Goal: Task Accomplishment & Management: Complete application form

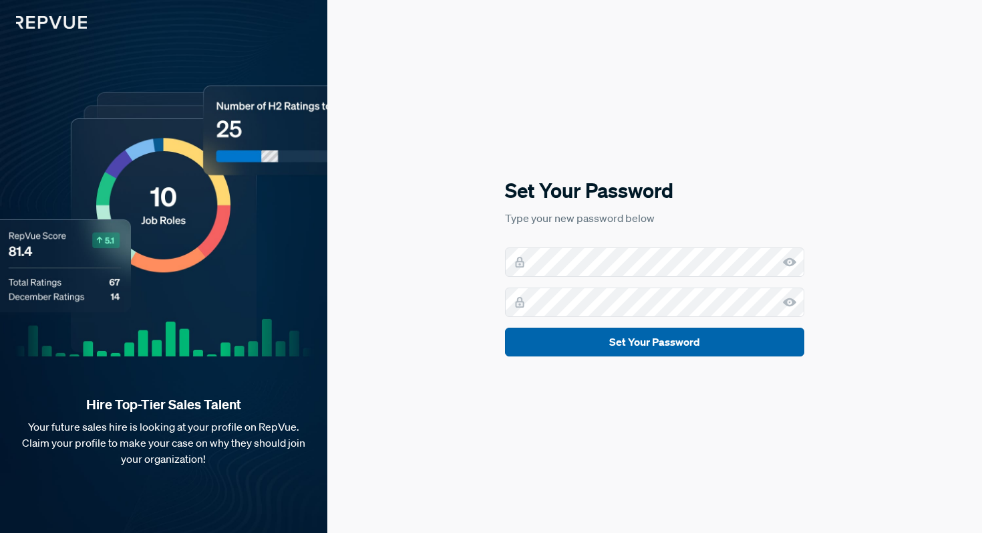
click at [728, 336] on button "Set Your Password" at bounding box center [654, 341] width 299 height 29
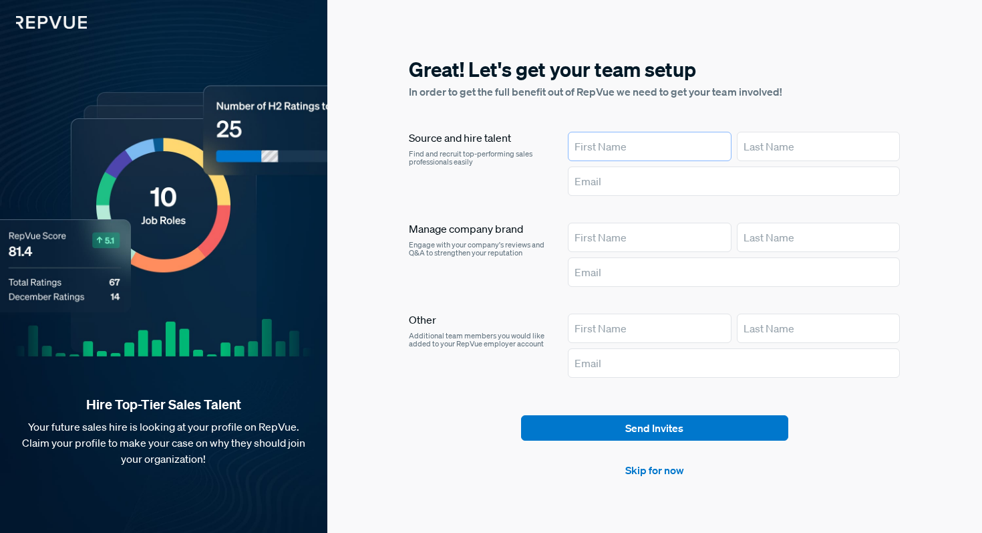
click at [671, 145] on input "text" at bounding box center [650, 146] width 164 height 29
type input "Lauren"
click at [805, 136] on input "text" at bounding box center [819, 146] width 164 height 29
type input "Conk"
type input "lauren.conk"
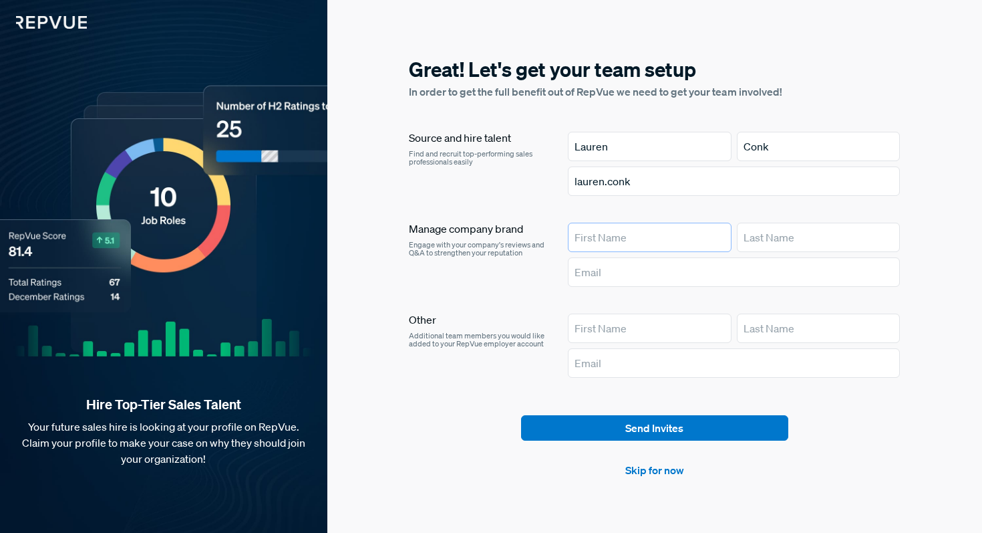
click at [661, 234] on input "text" at bounding box center [650, 237] width 164 height 29
type input "Lauren"
type input "Conk"
click at [660, 166] on article "Lauren Conk lauren.conk" at bounding box center [734, 164] width 333 height 64
click at [658, 177] on input "lauren.conk" at bounding box center [734, 180] width 333 height 29
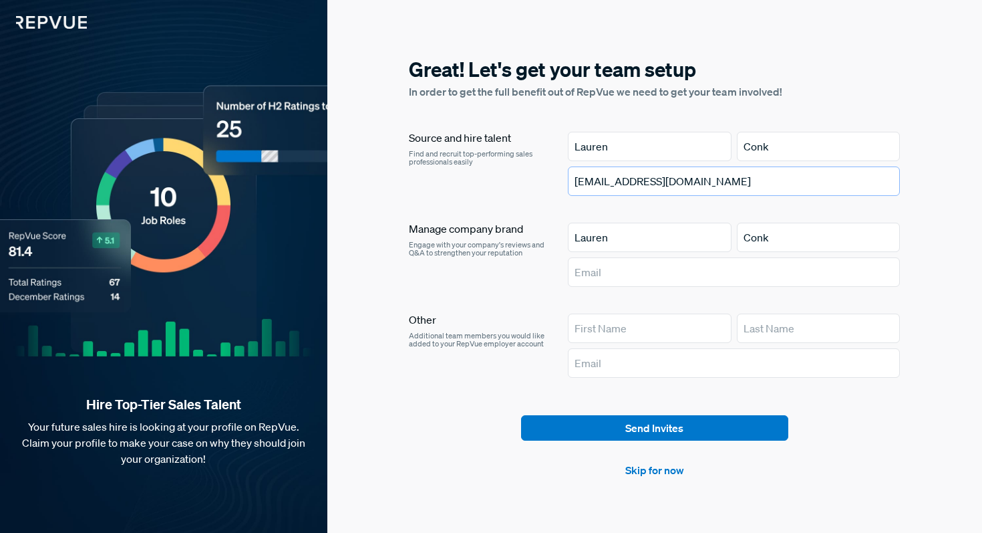
type input "[EMAIL_ADDRESS][DOMAIN_NAME]"
type input "L"
type input "[EMAIL_ADDRESS][DOMAIN_NAME]"
click at [652, 477] on link "Skip for now" at bounding box center [655, 470] width 59 height 16
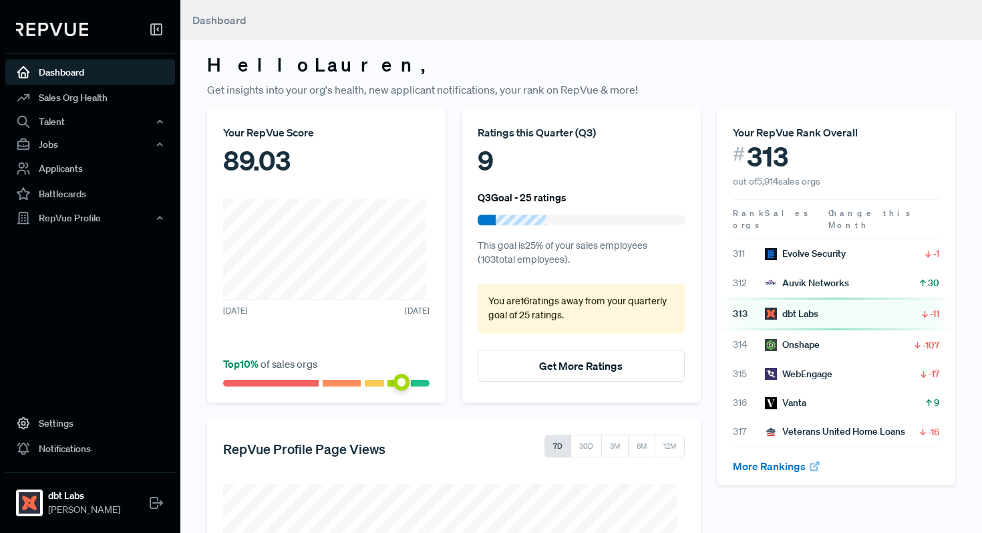
scroll to position [216, 0]
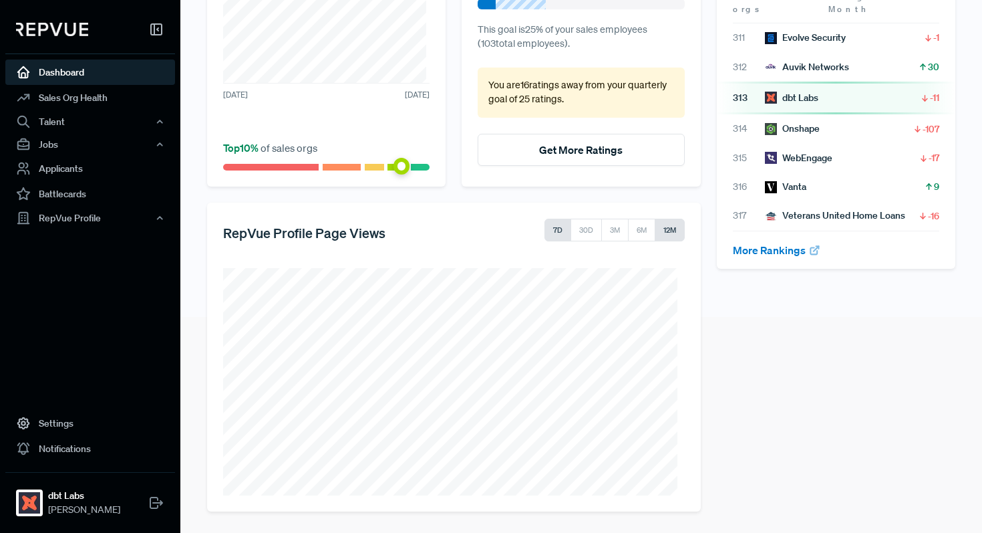
click at [668, 234] on button "12M" at bounding box center [670, 230] width 30 height 23
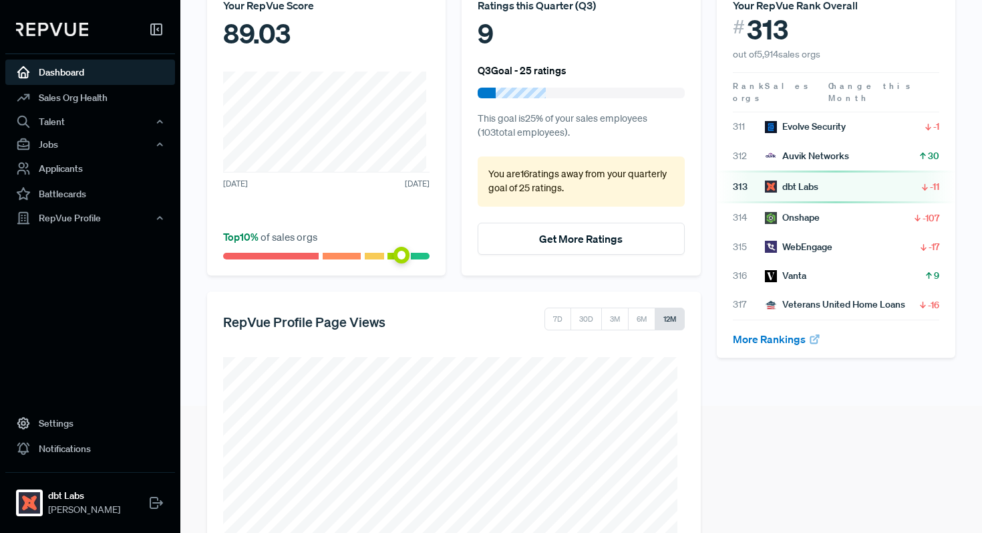
scroll to position [0, 0]
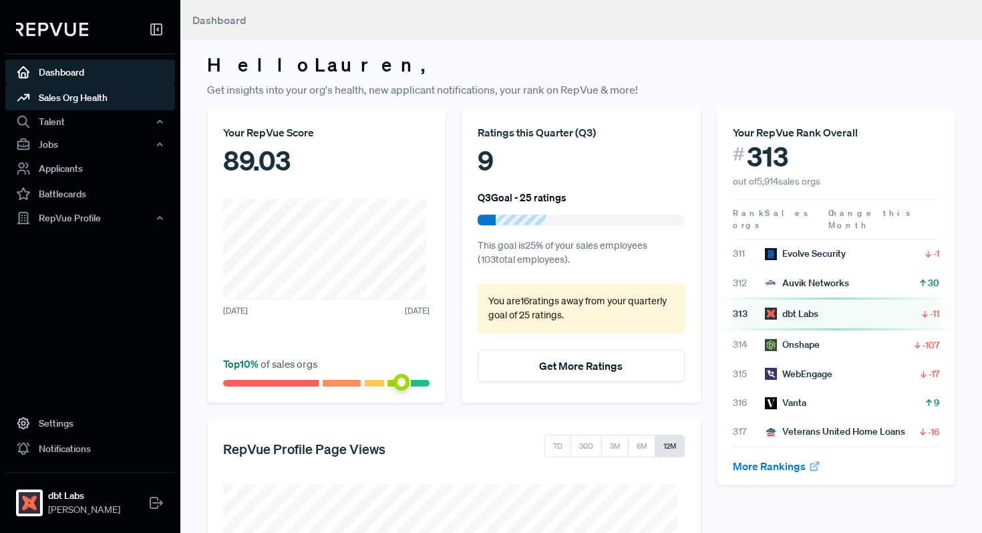
click at [90, 94] on link "Sales Org Health" at bounding box center [90, 97] width 170 height 25
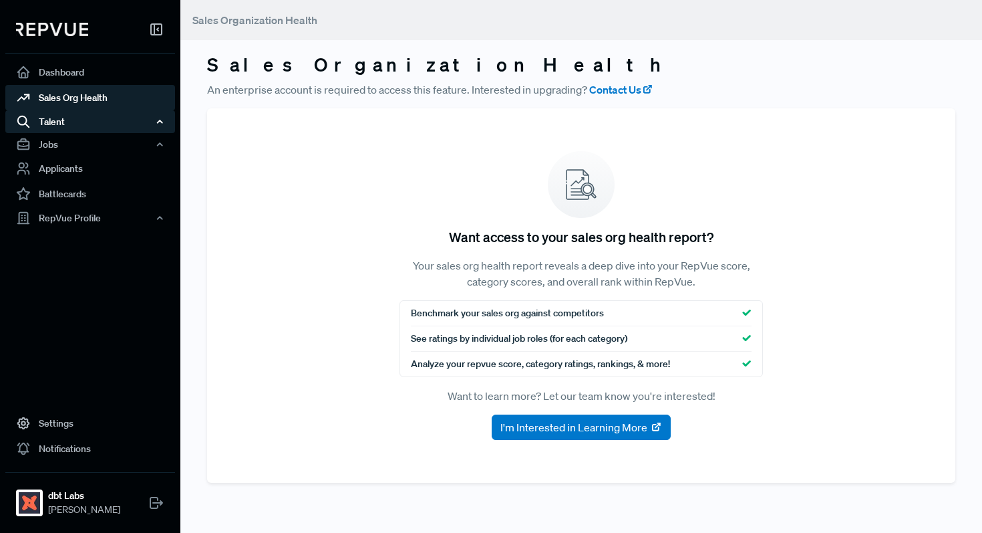
click at [90, 122] on div "Talent" at bounding box center [90, 121] width 170 height 23
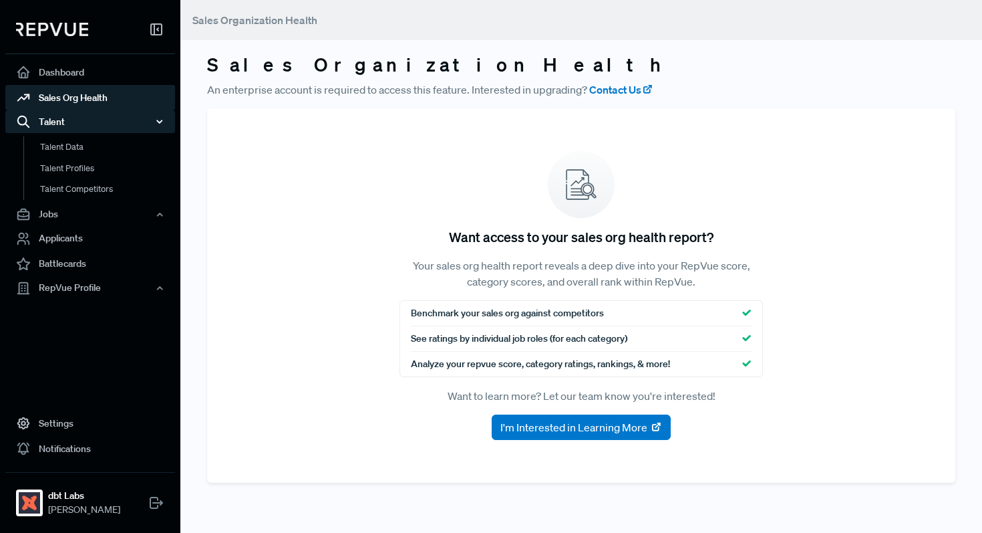
click at [90, 124] on div "Talent" at bounding box center [90, 121] width 170 height 23
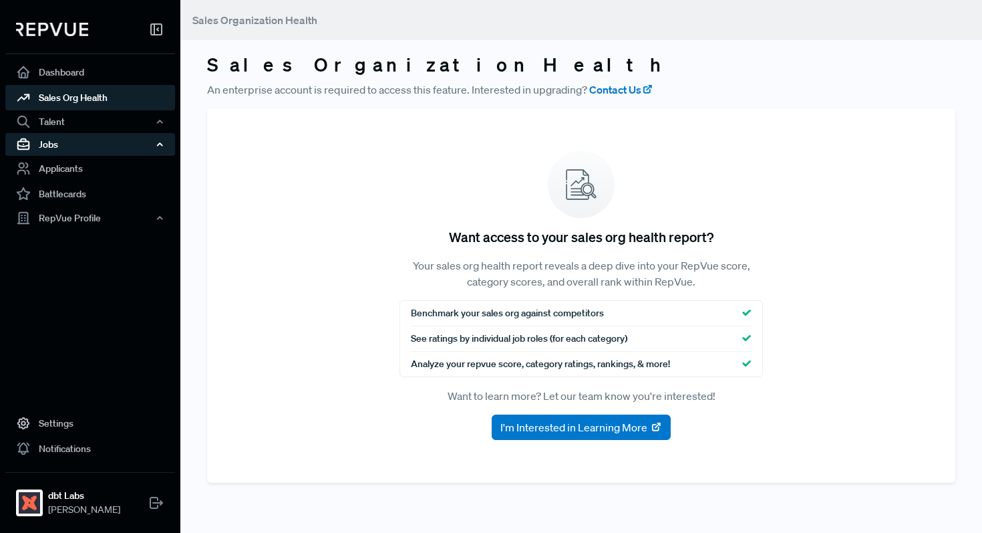
click at [83, 148] on div "Jobs" at bounding box center [90, 144] width 170 height 23
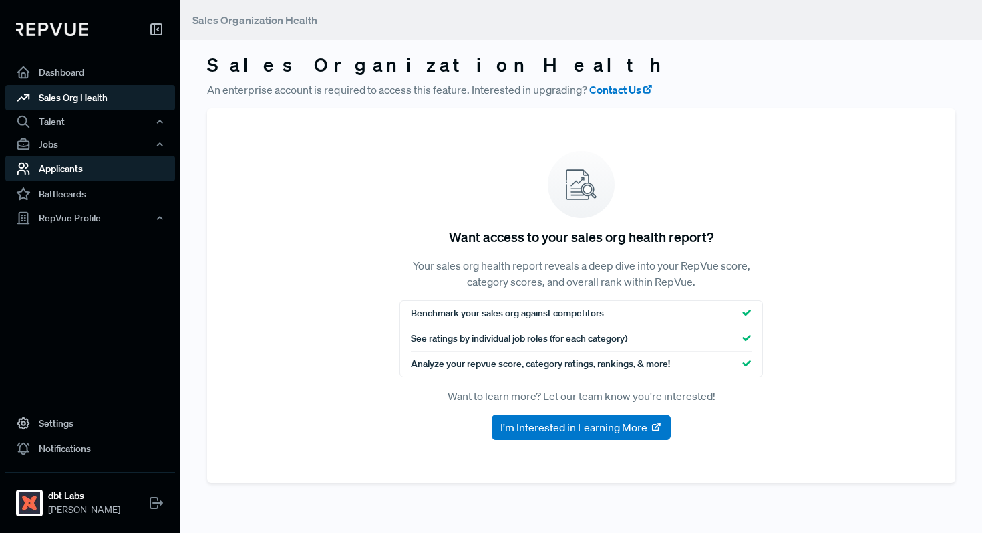
click at [80, 169] on link "Applicants" at bounding box center [90, 168] width 170 height 25
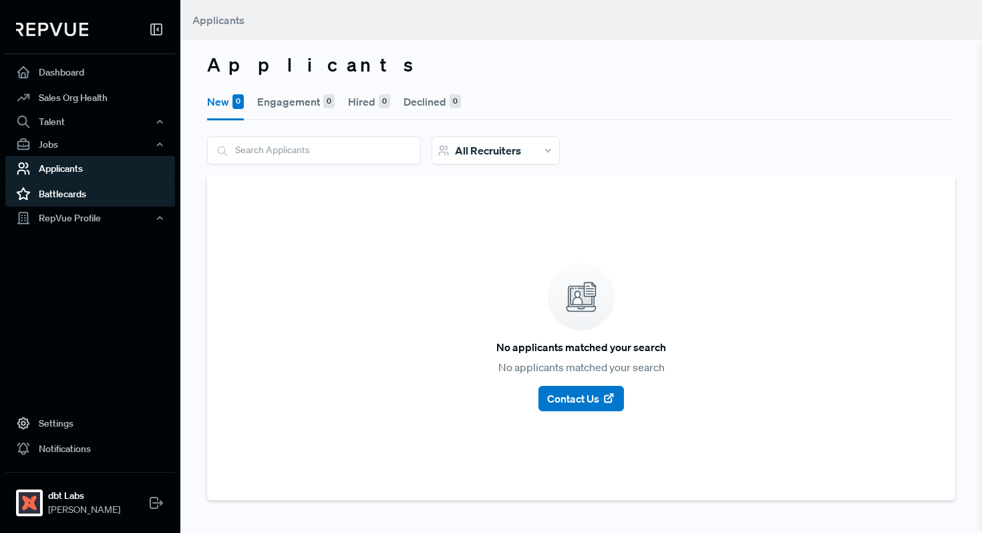
click at [81, 201] on link "Battlecards" at bounding box center [90, 193] width 170 height 25
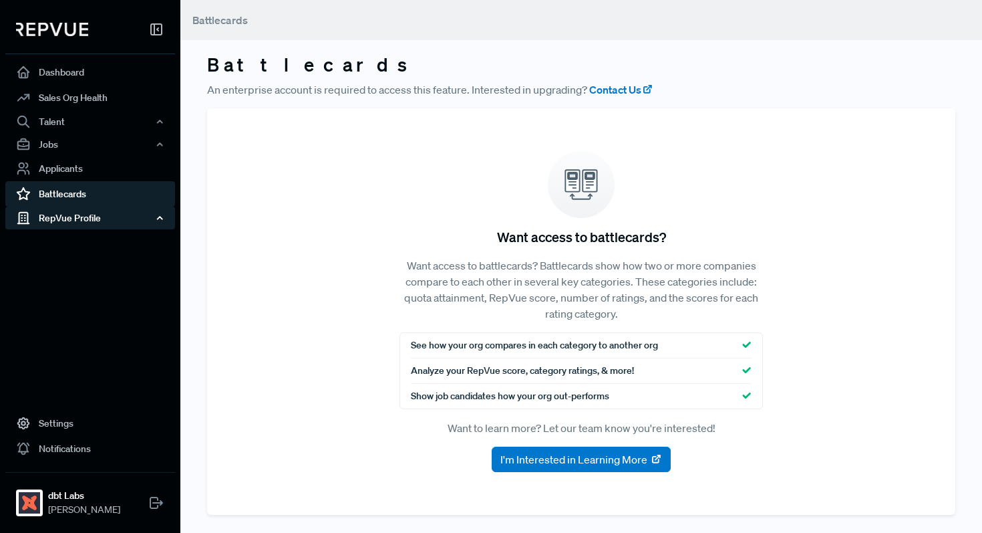
click at [83, 217] on div "RepVue Profile" at bounding box center [90, 218] width 170 height 23
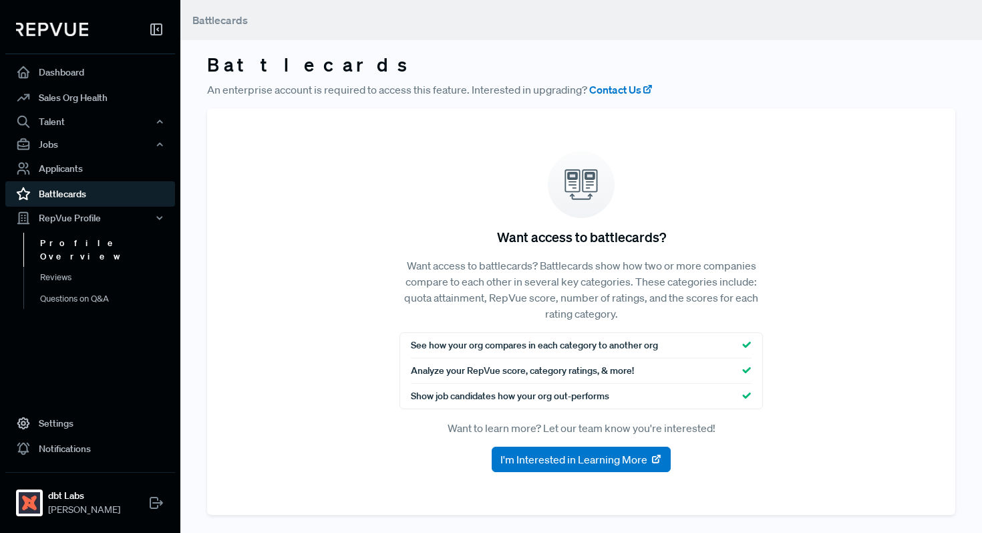
click at [82, 240] on link "Profile Overview" at bounding box center [108, 250] width 170 height 34
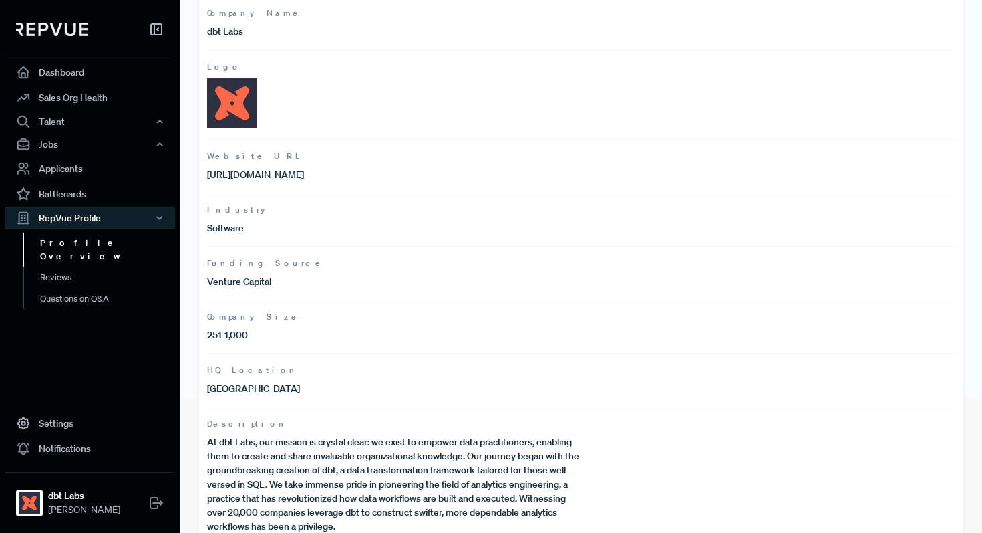
scroll to position [162, 0]
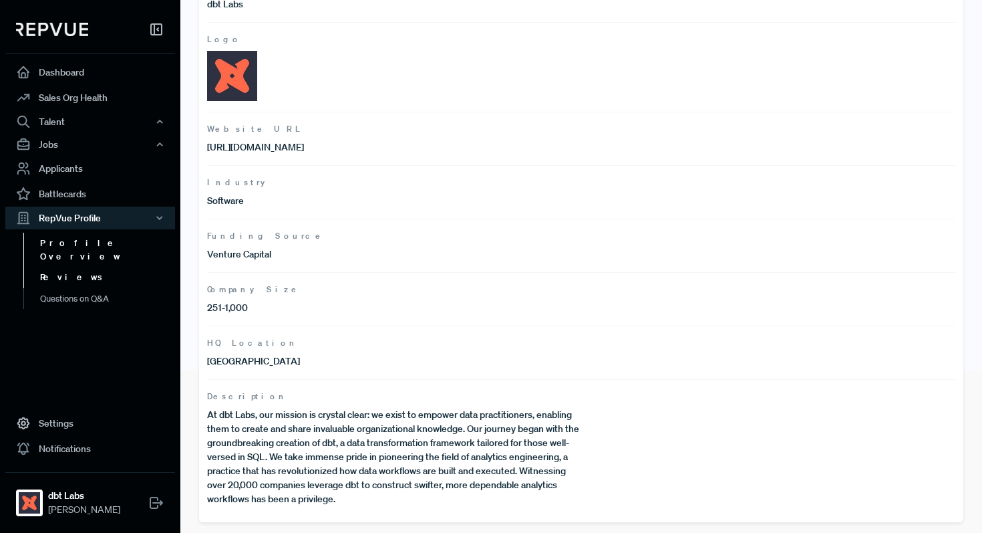
click at [64, 267] on link "Reviews" at bounding box center [108, 277] width 170 height 21
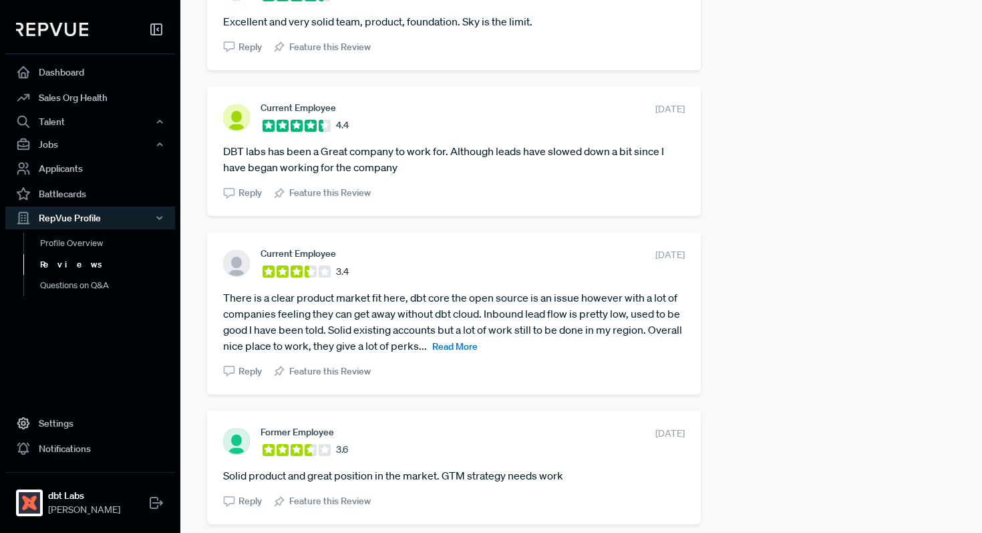
scroll to position [1205, 0]
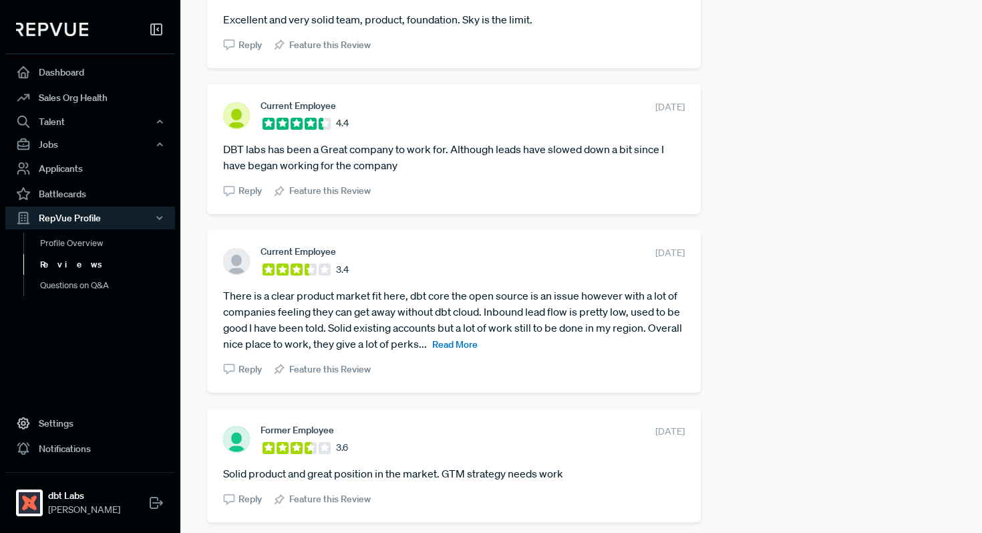
click at [478, 342] on span "Read More" at bounding box center [454, 344] width 45 height 12
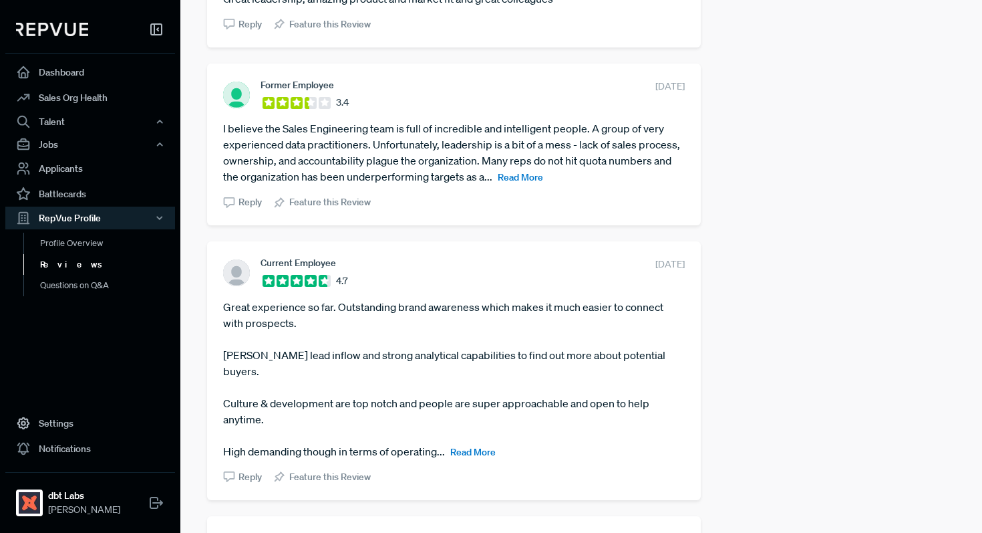
scroll to position [1988, 0]
click at [475, 445] on span "Read More" at bounding box center [472, 451] width 45 height 12
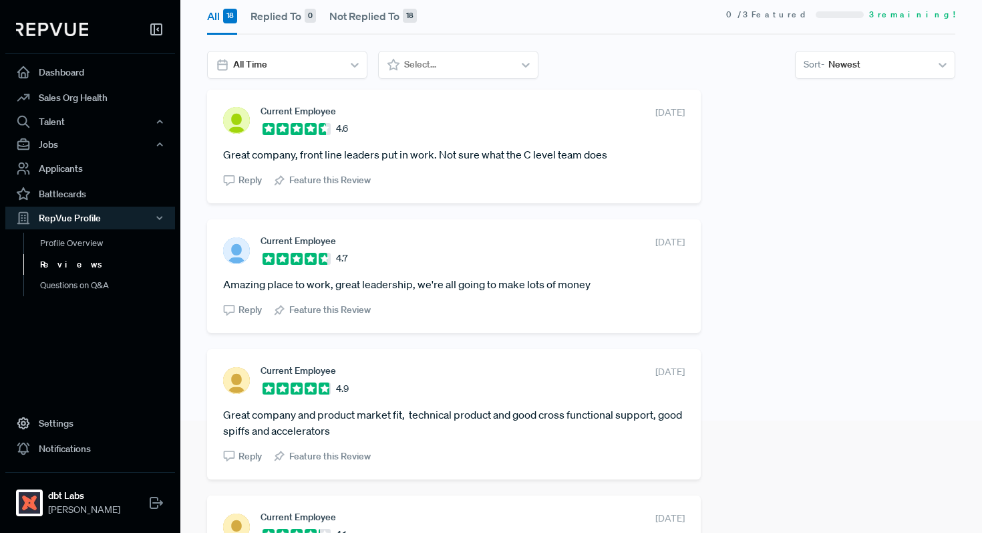
scroll to position [113, 0]
click at [315, 458] on span "Feature this Review" at bounding box center [330, 455] width 82 height 14
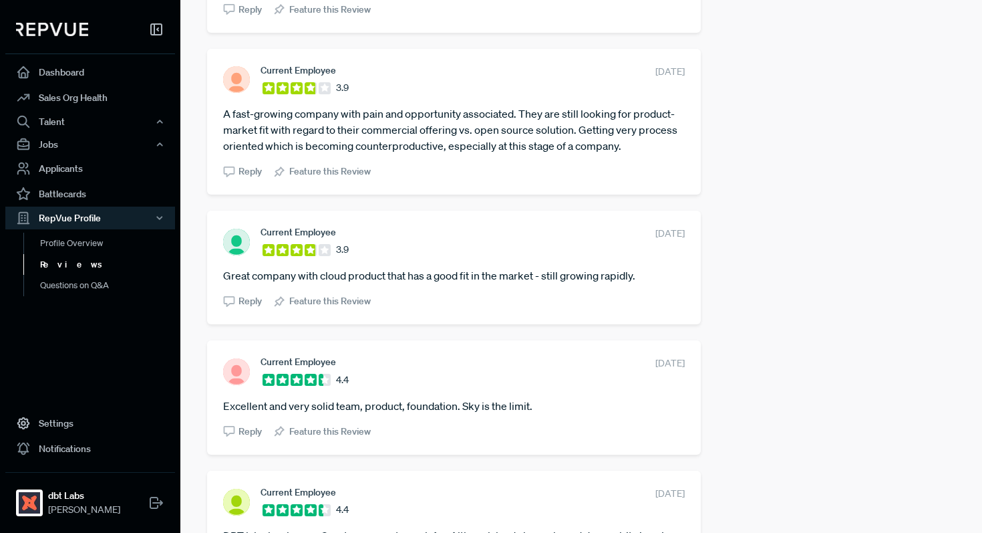
scroll to position [819, 0]
click at [354, 434] on span "Feature this Review" at bounding box center [330, 431] width 82 height 14
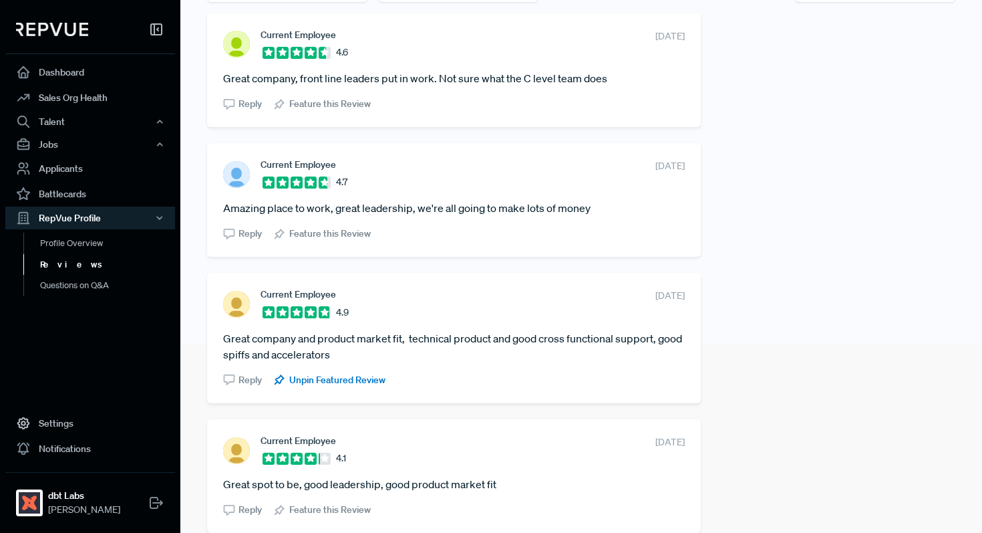
scroll to position [197, 0]
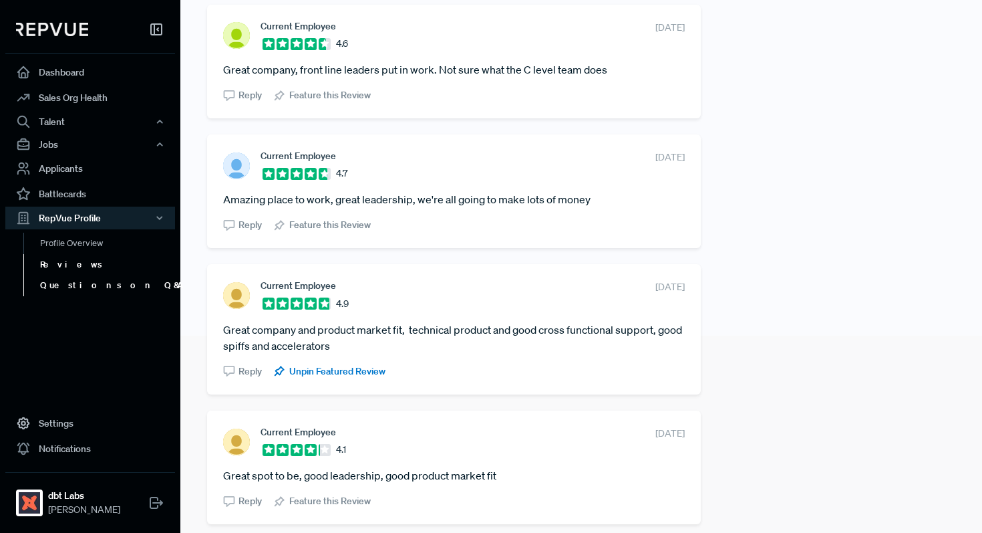
click at [97, 286] on link "Questions on Q&A" at bounding box center [108, 285] width 170 height 21
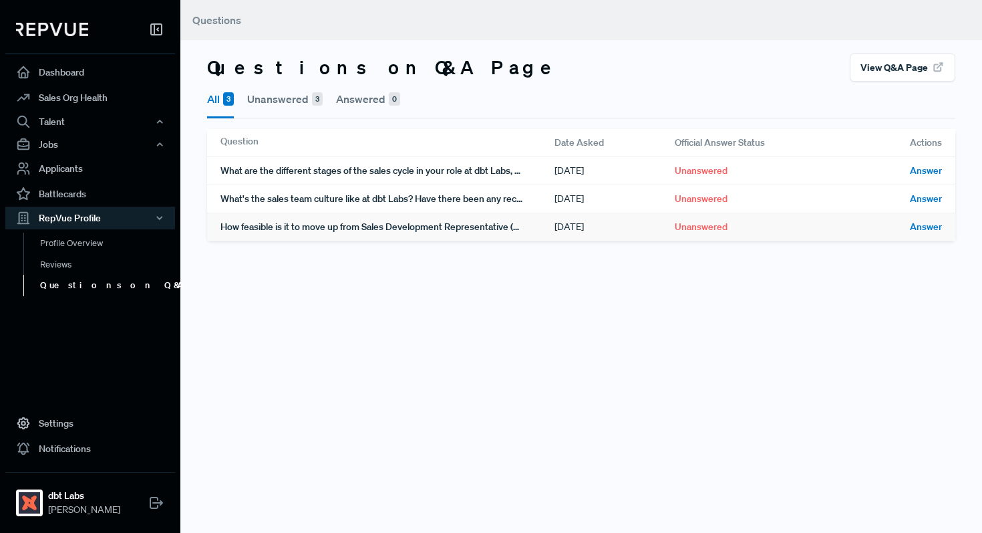
click at [395, 228] on div "How feasible is it to move up from Sales Development Representative (SDR) to Ac…" at bounding box center [388, 226] width 334 height 27
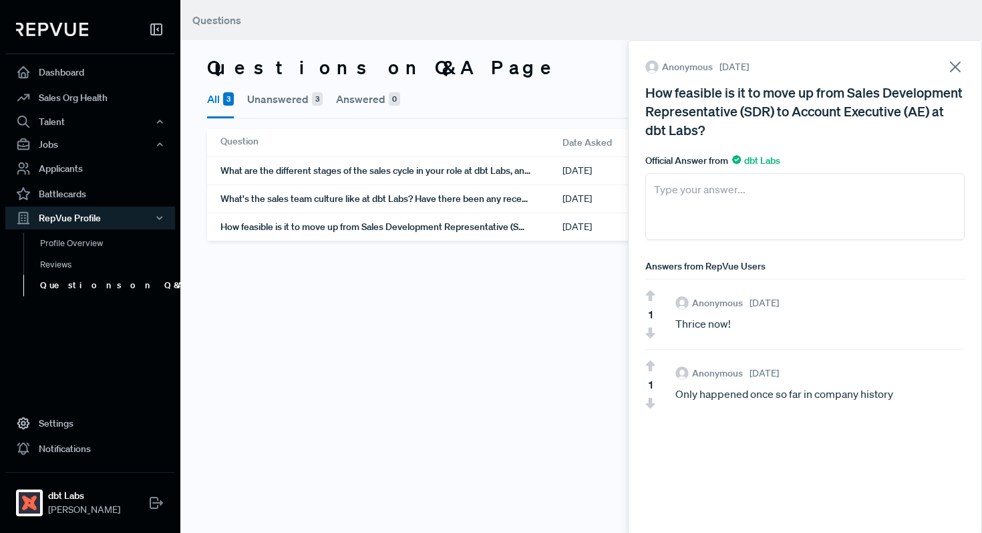
click at [650, 380] on span "1" at bounding box center [651, 384] width 4 height 16
click at [650, 398] on use at bounding box center [650, 403] width 9 height 11
click at [650, 407] on use at bounding box center [650, 403] width 9 height 11
click at [946, 58] on icon at bounding box center [955, 66] width 19 height 19
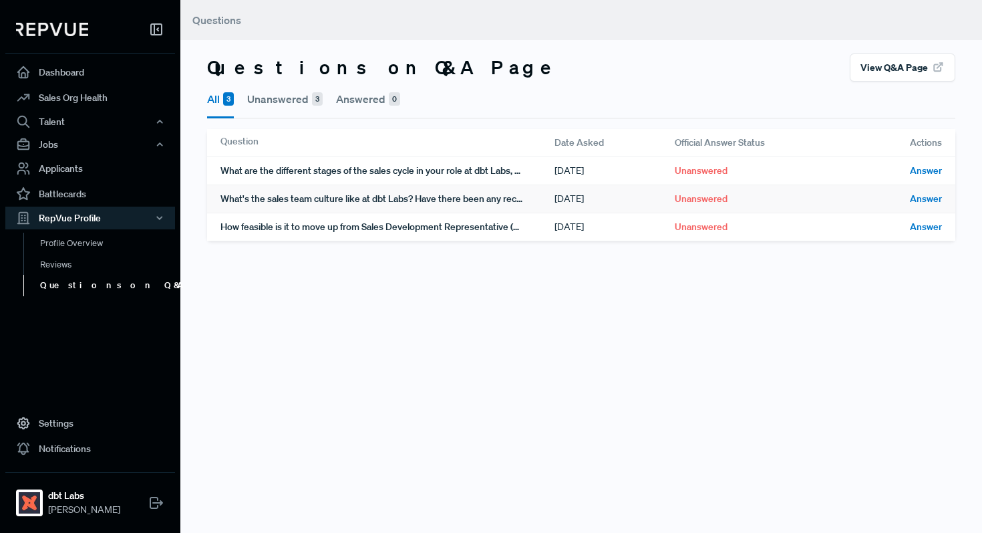
click at [398, 195] on div "What's the sales team culture like at dbt Labs? Have there been any recent chan…" at bounding box center [388, 198] width 334 height 27
click at [403, 162] on div "What are the different stages of the sales cycle in your role at dbt Labs, and …" at bounding box center [388, 170] width 334 height 27
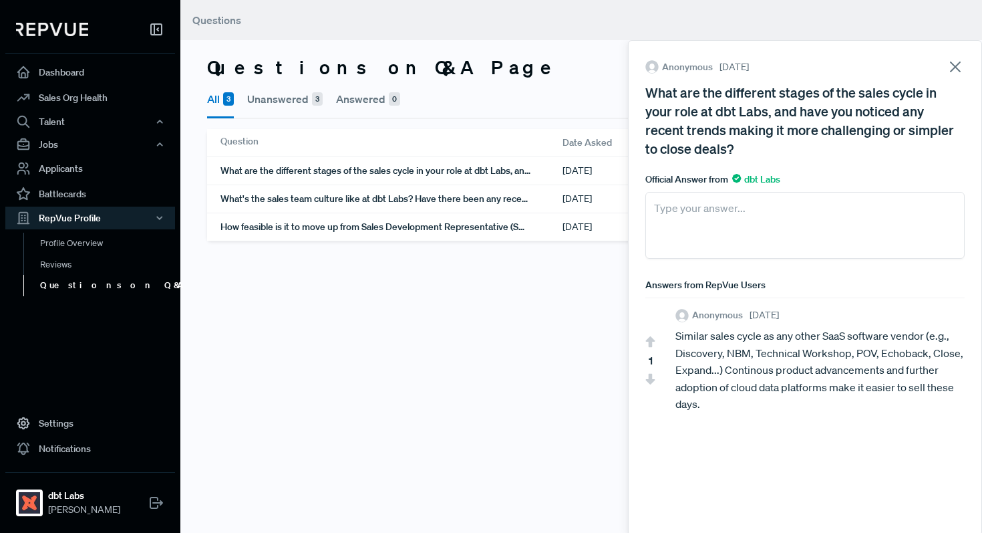
click at [946, 76] on icon at bounding box center [955, 66] width 19 height 19
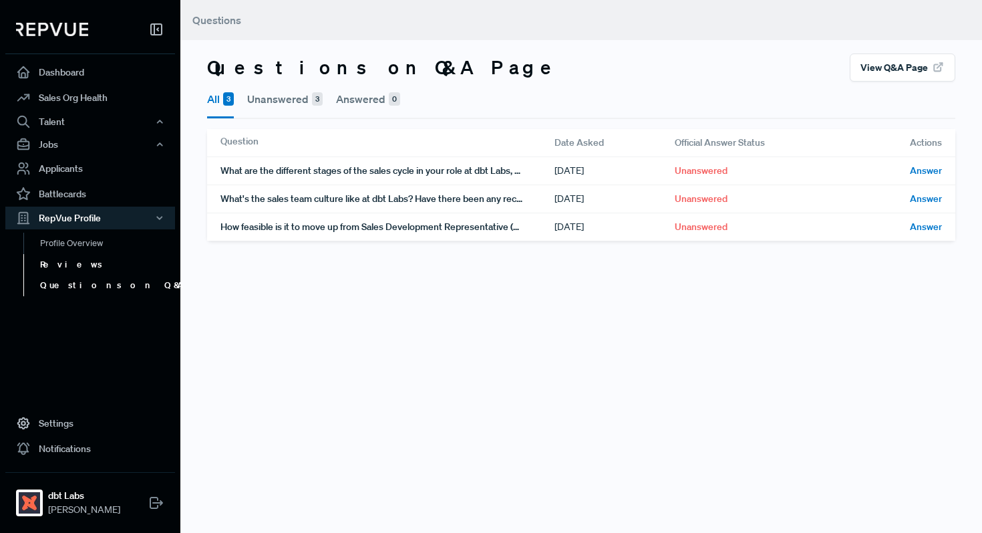
click at [73, 254] on link "Reviews" at bounding box center [108, 264] width 170 height 21
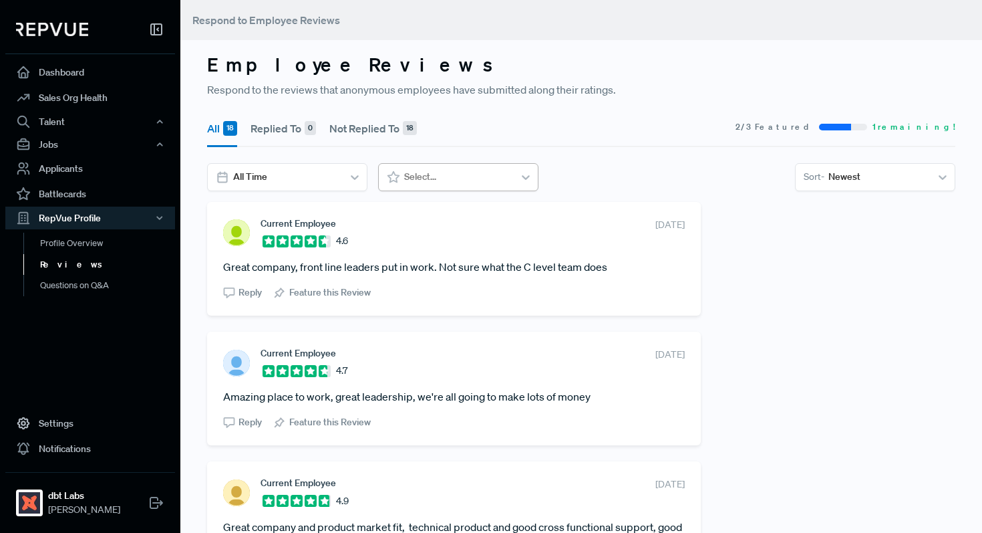
click at [409, 189] on div "Select..." at bounding box center [458, 177] width 160 height 28
click at [399, 310] on div "4 - 5 Stars" at bounding box center [458, 310] width 160 height 25
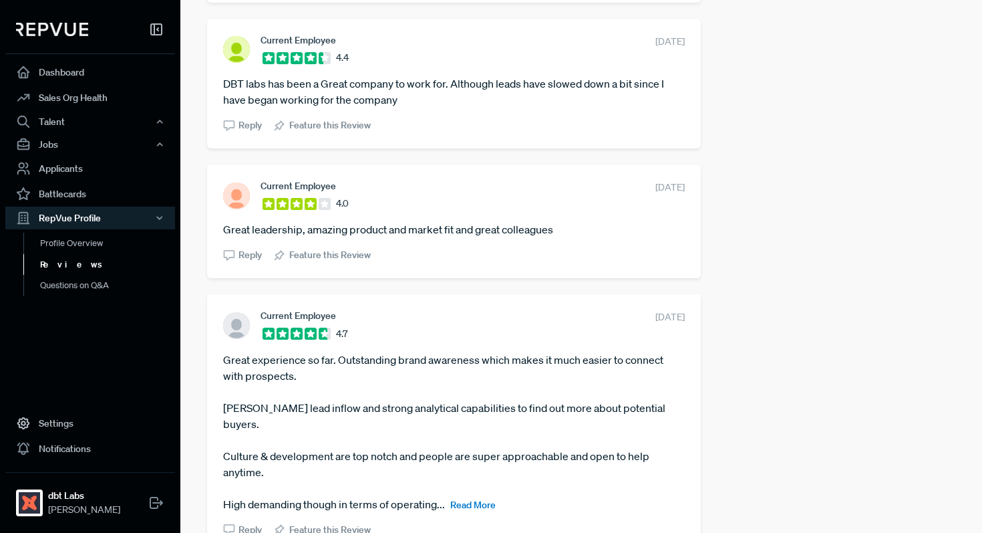
scroll to position [862, 0]
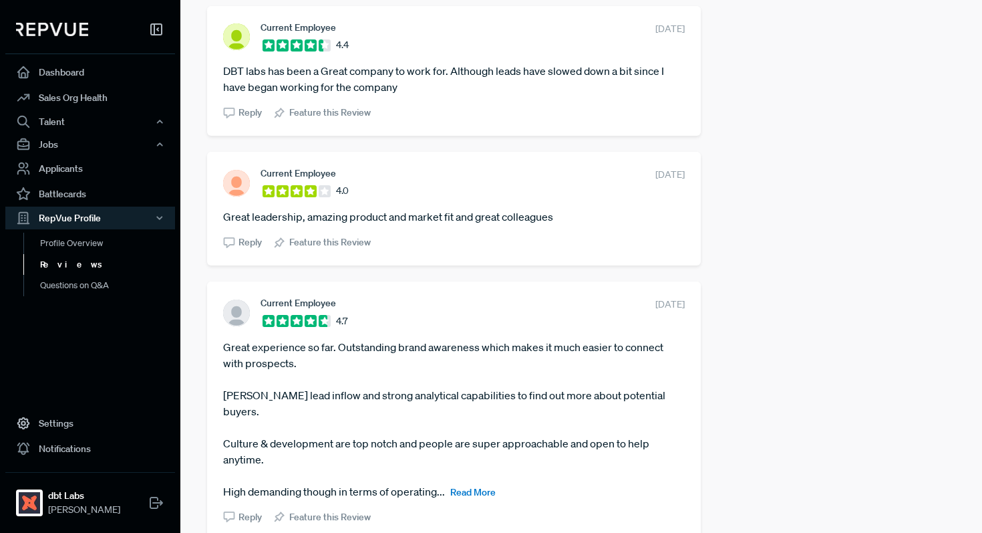
click at [483, 486] on span "Read More" at bounding box center [472, 492] width 45 height 12
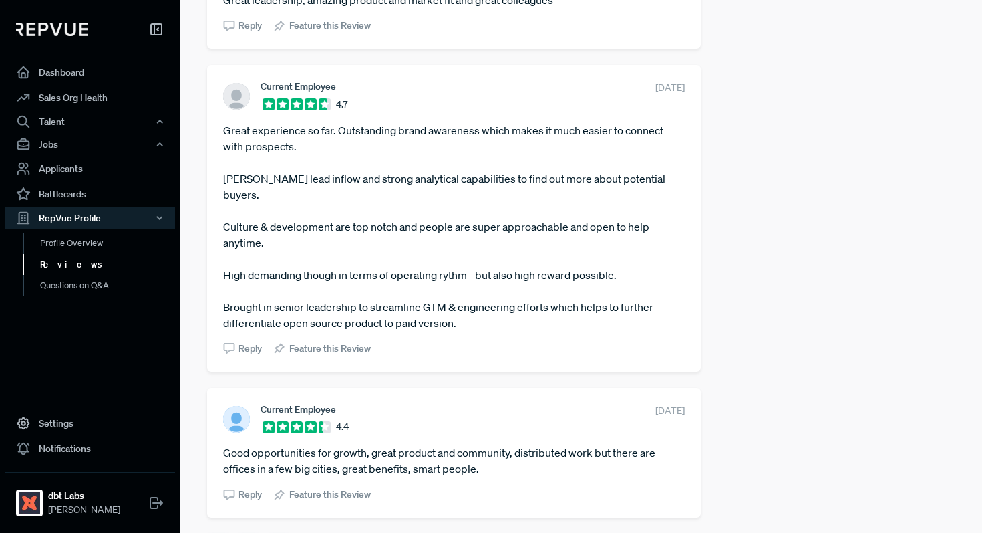
scroll to position [1102, 0]
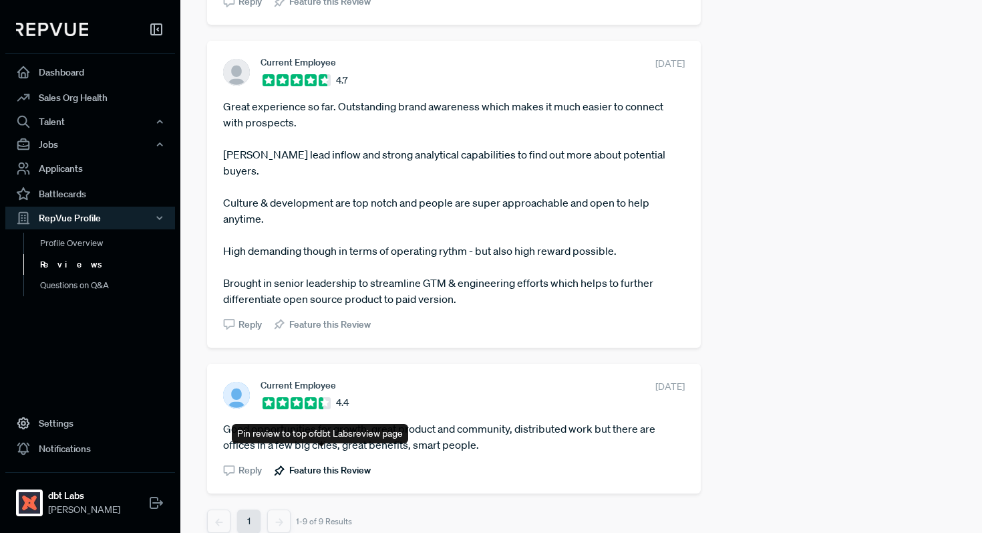
click at [326, 463] on span "Feature this Review" at bounding box center [330, 470] width 82 height 14
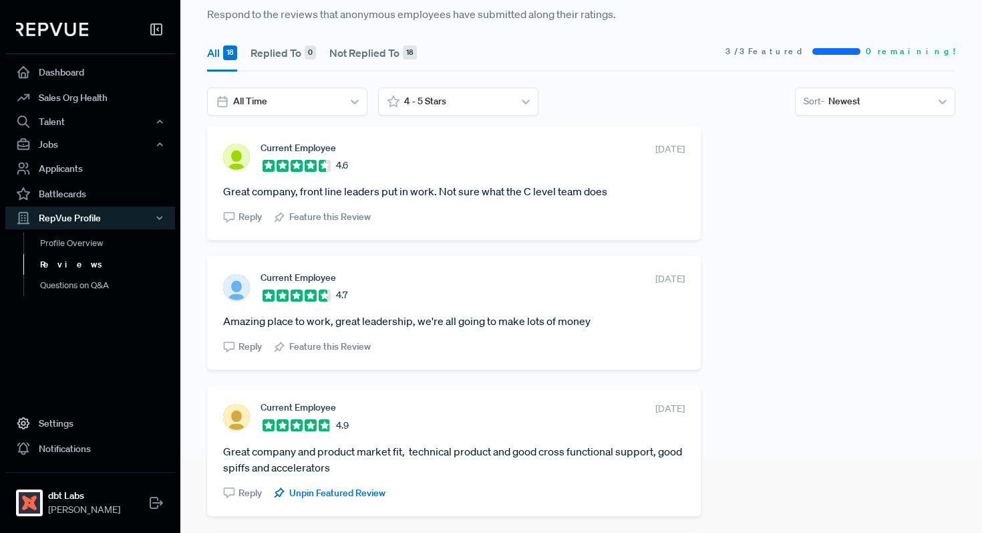
scroll to position [0, 0]
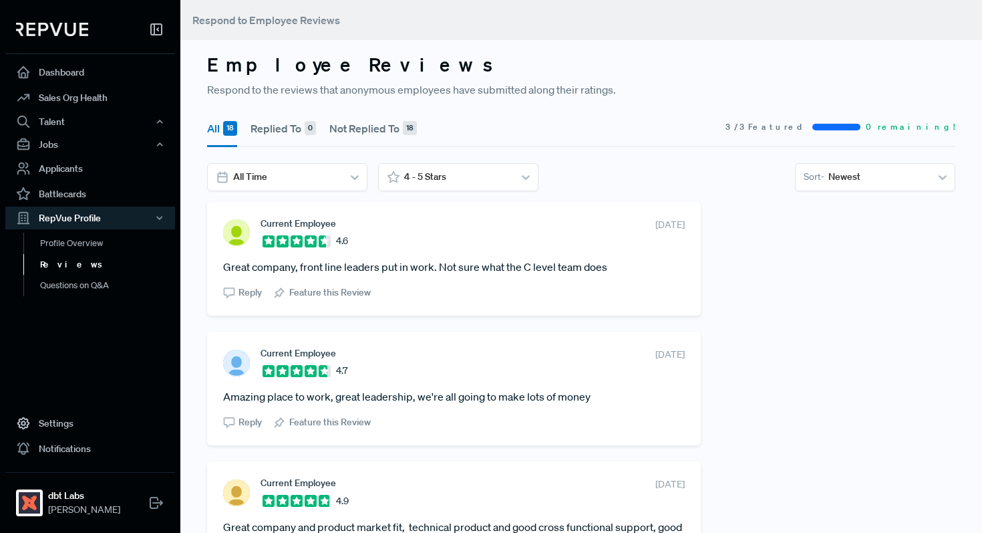
click at [392, 134] on button "Not Replied To 18" at bounding box center [373, 128] width 88 height 37
click at [287, 140] on button "Replied To 0" at bounding box center [283, 128] width 65 height 37
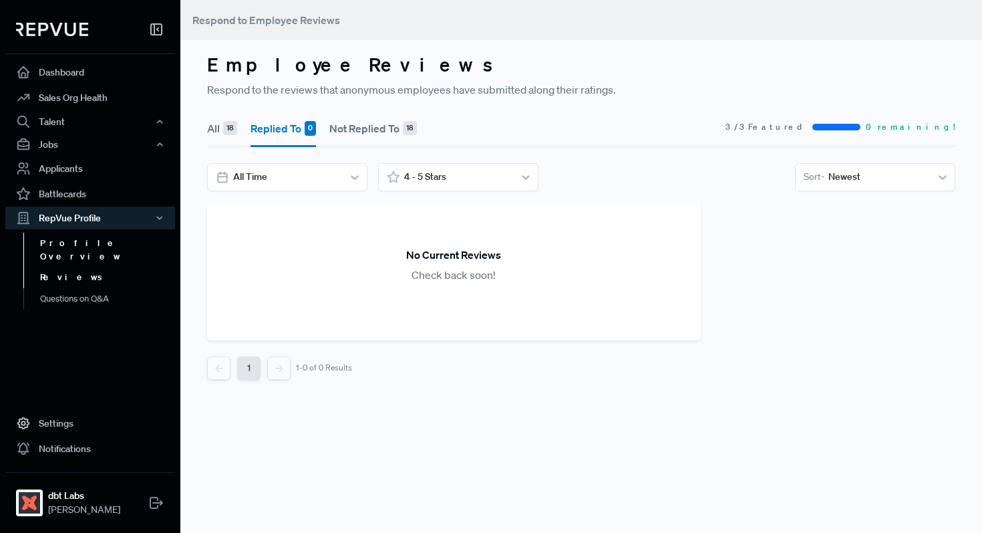
click at [69, 245] on link "Profile Overview" at bounding box center [108, 250] width 170 height 34
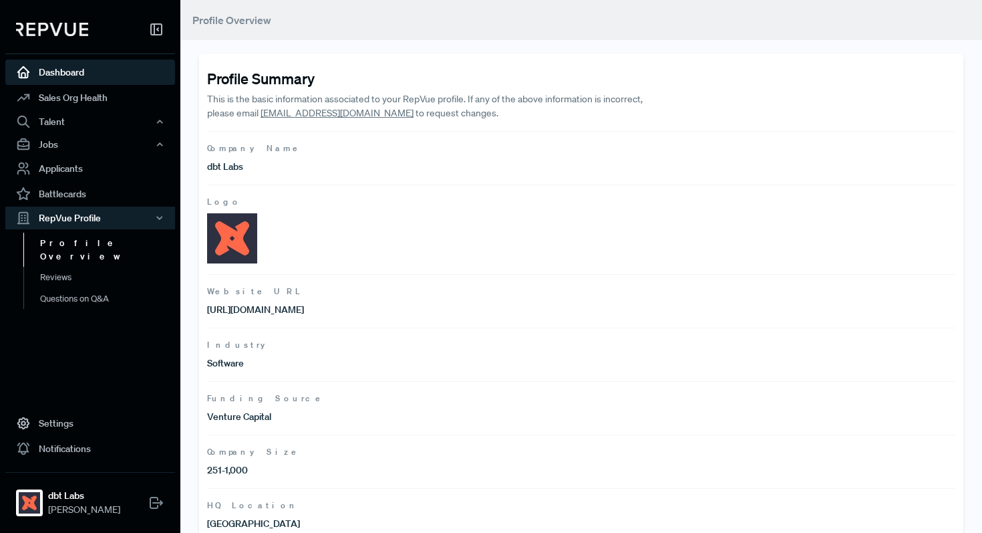
click at [120, 81] on link "Dashboard" at bounding box center [90, 71] width 170 height 25
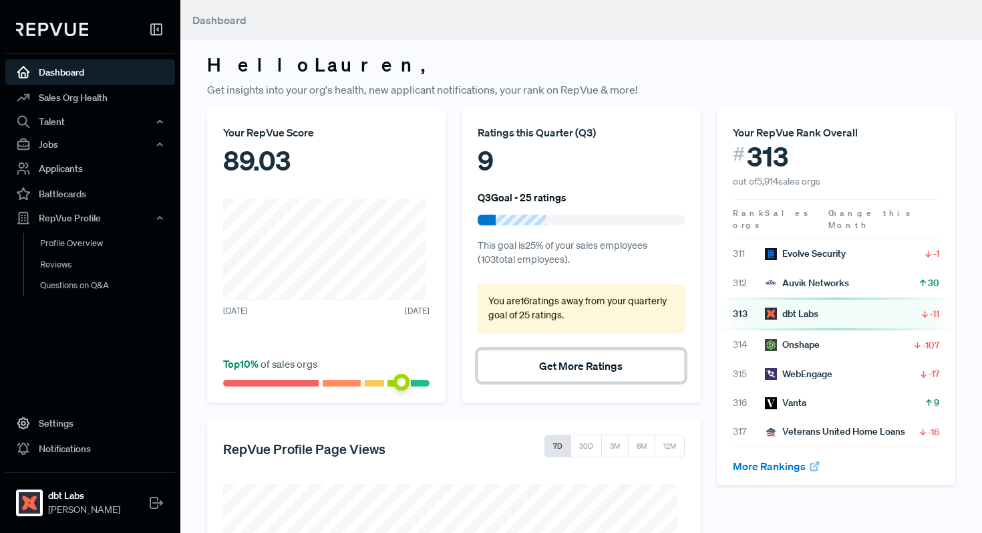
click at [594, 361] on button "Get More Ratings" at bounding box center [581, 366] width 207 height 32
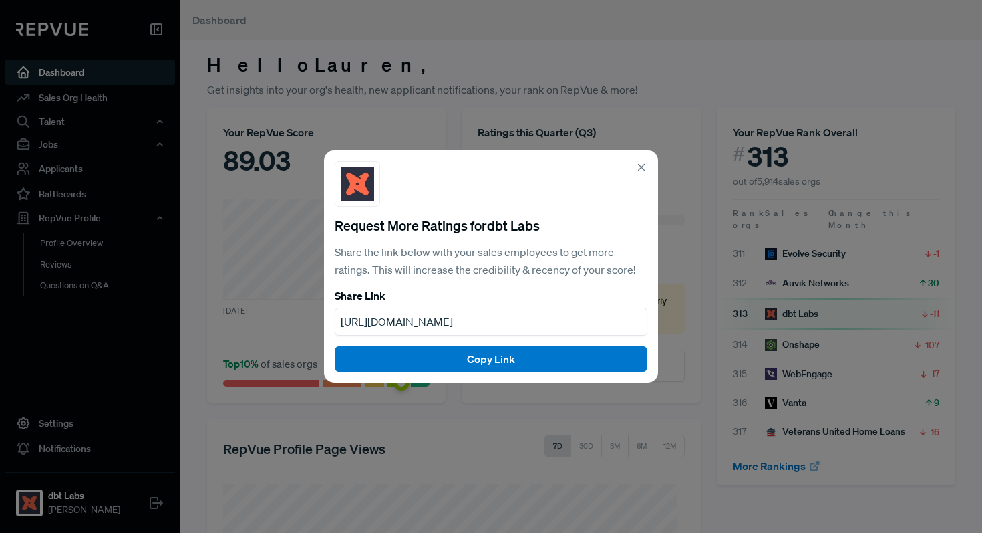
click at [643, 165] on icon at bounding box center [642, 167] width 12 height 12
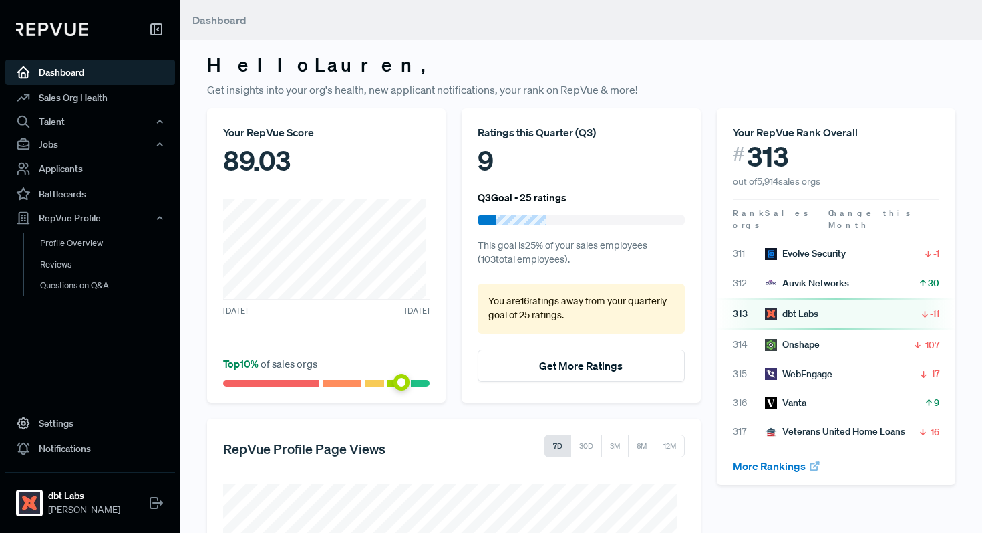
click at [156, 33] on icon at bounding box center [156, 29] width 16 height 16
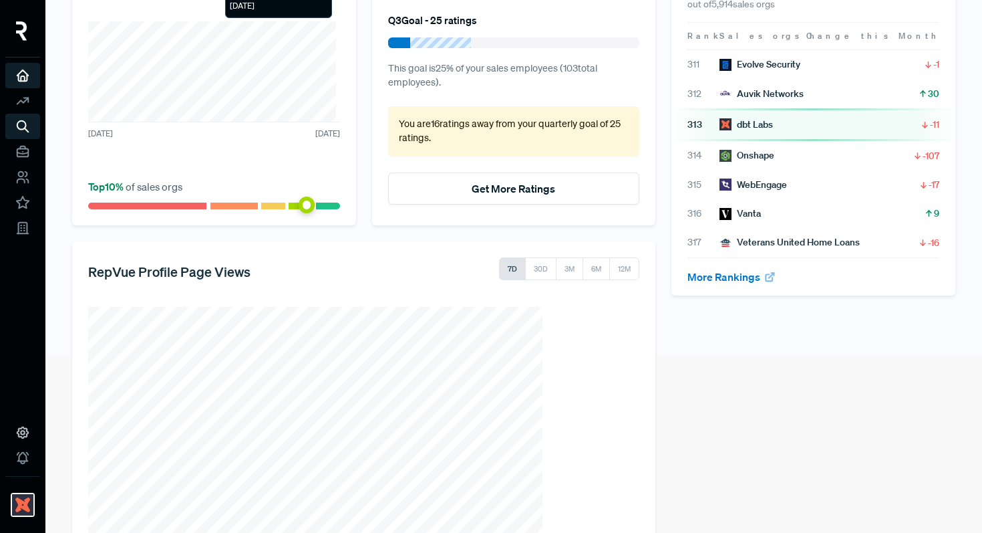
scroll to position [216, 0]
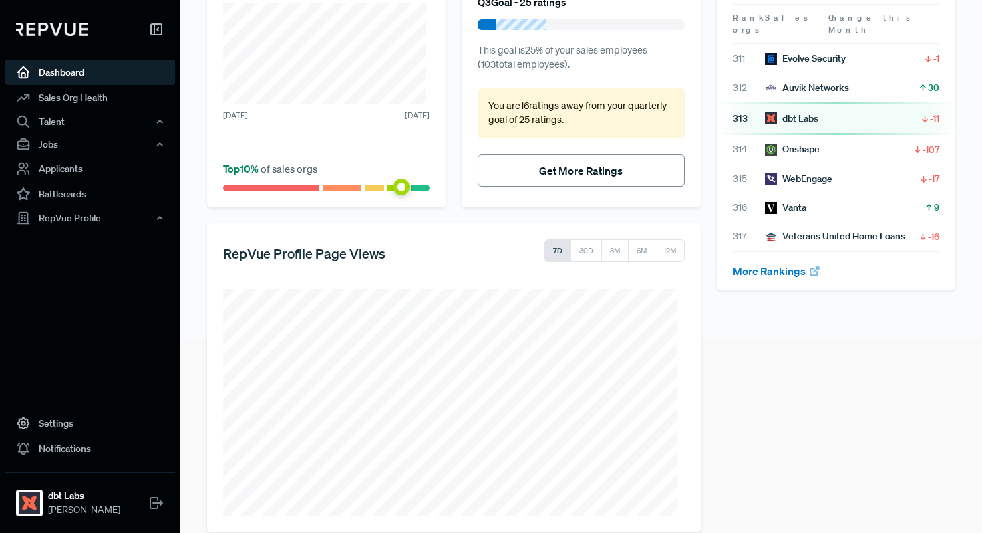
scroll to position [216, 0]
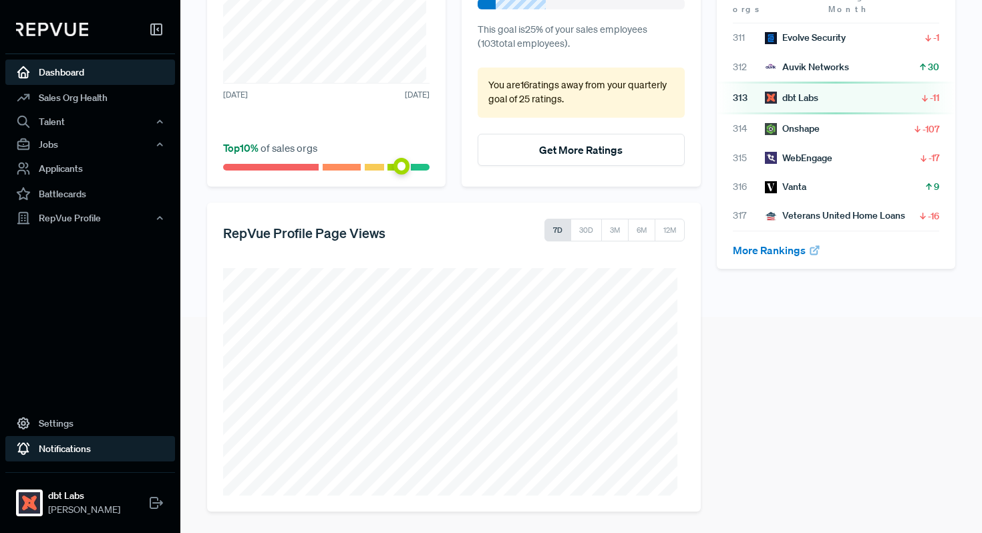
click at [147, 442] on link "Notifications" at bounding box center [90, 448] width 170 height 25
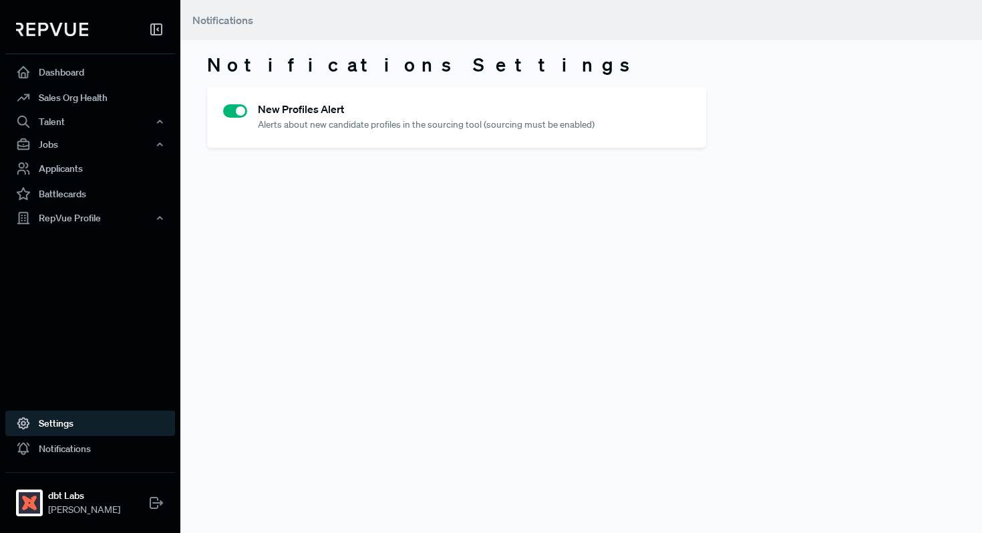
click at [64, 420] on link "Settings" at bounding box center [90, 422] width 170 height 25
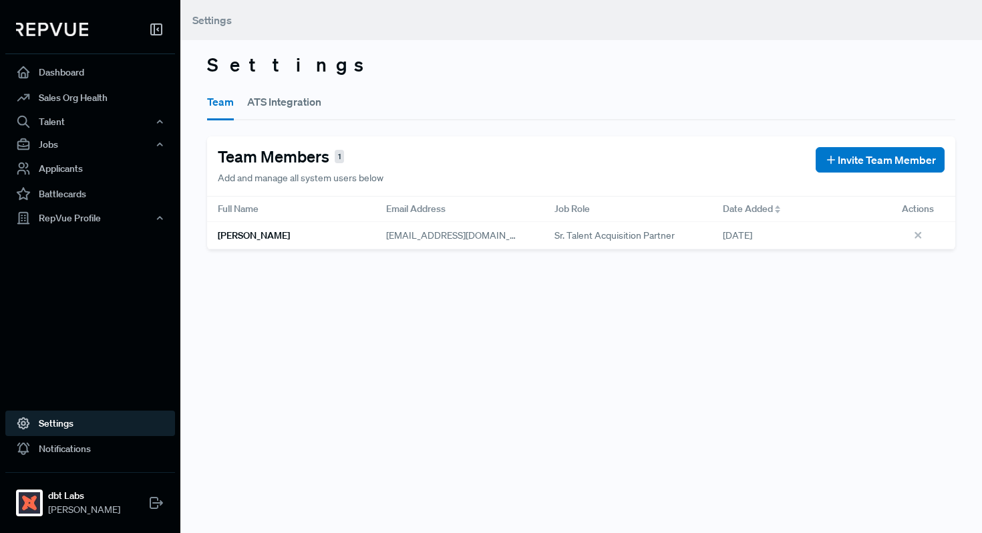
click at [303, 102] on button "ATS Integration" at bounding box center [284, 101] width 74 height 37
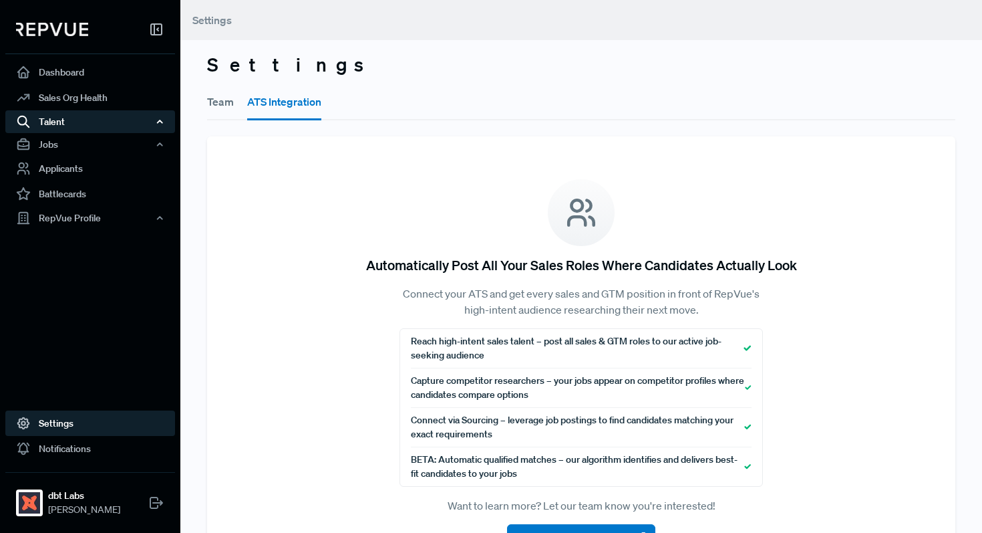
click at [92, 121] on div "Talent" at bounding box center [90, 121] width 170 height 23
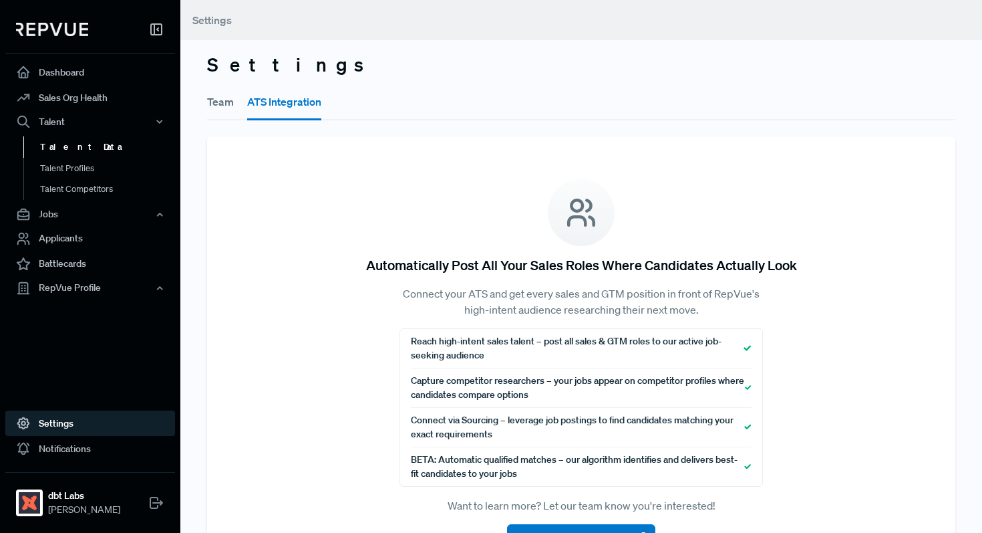
click at [80, 144] on link "Talent Data" at bounding box center [108, 146] width 170 height 21
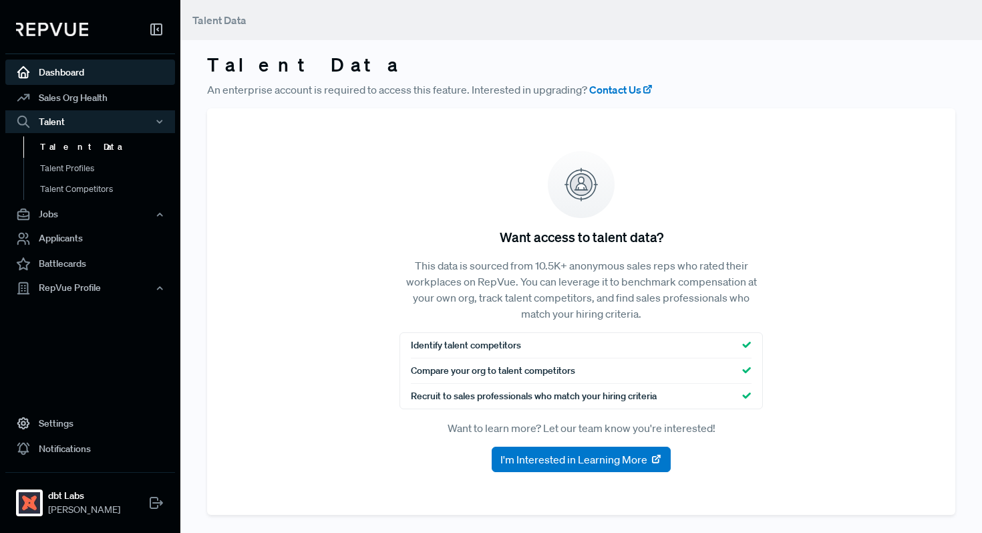
click at [92, 70] on link "Dashboard" at bounding box center [90, 71] width 170 height 25
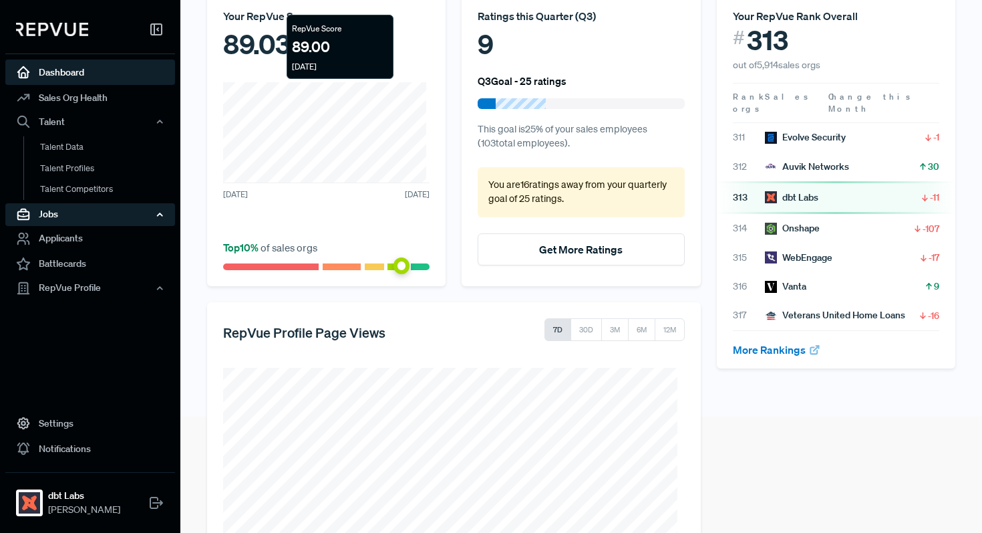
scroll to position [134, 0]
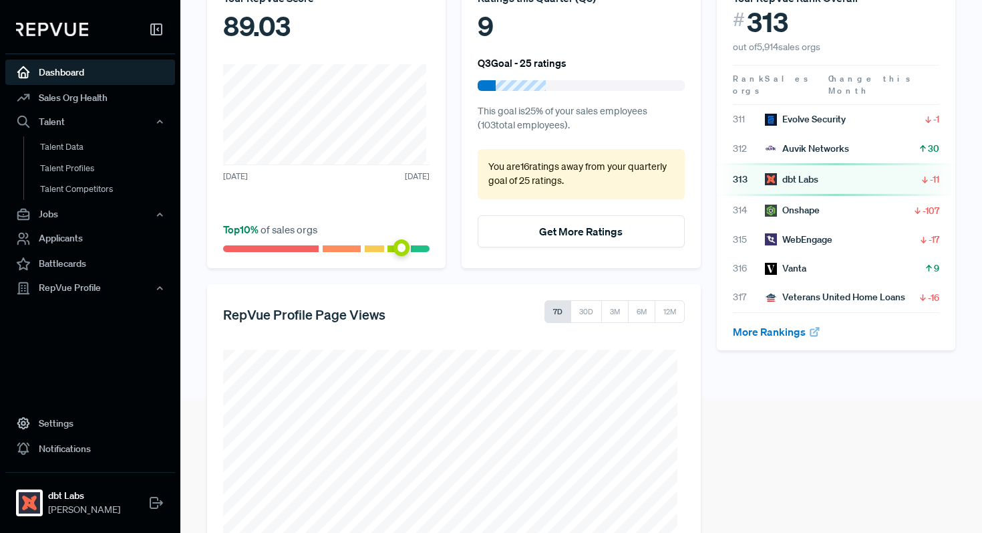
click at [480, 30] on div "9" at bounding box center [581, 26] width 207 height 40
click at [531, 75] on div "Ratings this Quarter ( Q3 ) 9 Q3 Goal - 25 ratings This goal is 25 % of your sa…" at bounding box center [581, 121] width 239 height 294
click at [531, 68] on h6 "Q3 Goal - 25 ratings" at bounding box center [522, 63] width 89 height 12
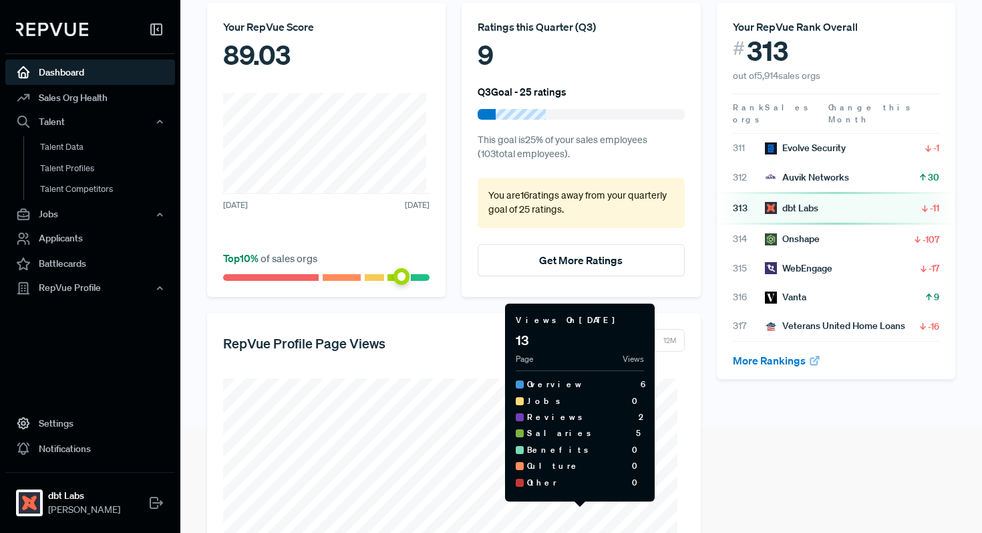
scroll to position [0, 0]
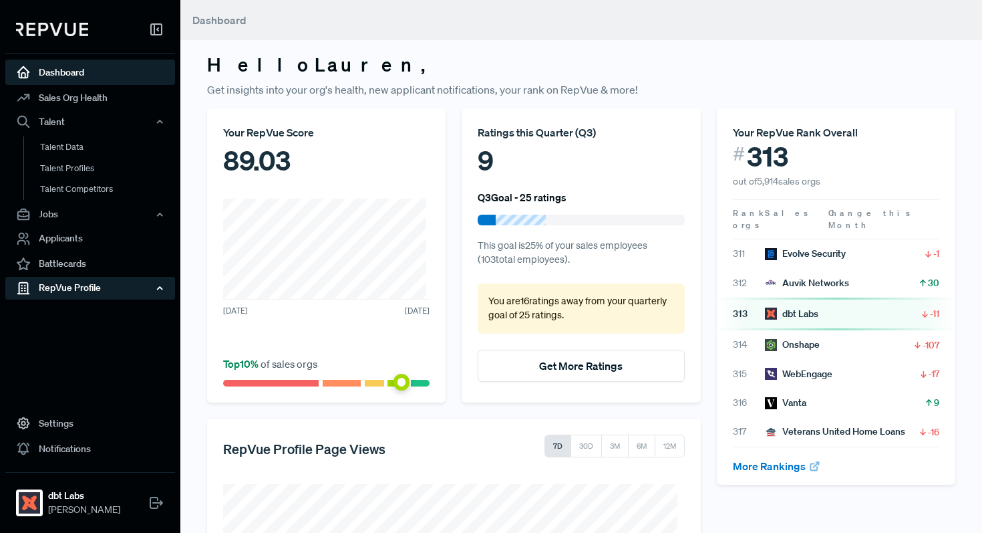
click at [68, 283] on div "RepVue Profile" at bounding box center [90, 288] width 170 height 23
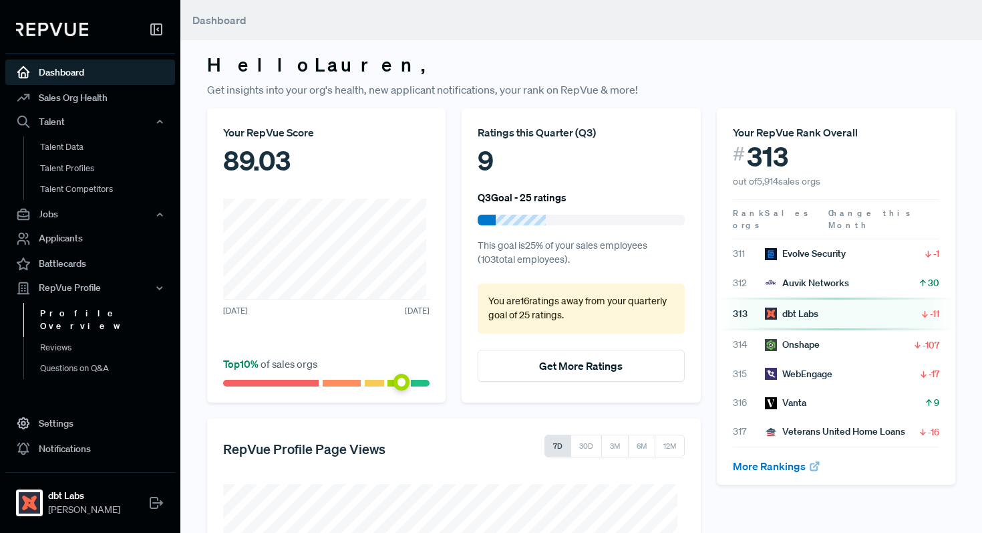
click at [70, 319] on link "Profile Overview" at bounding box center [108, 320] width 170 height 34
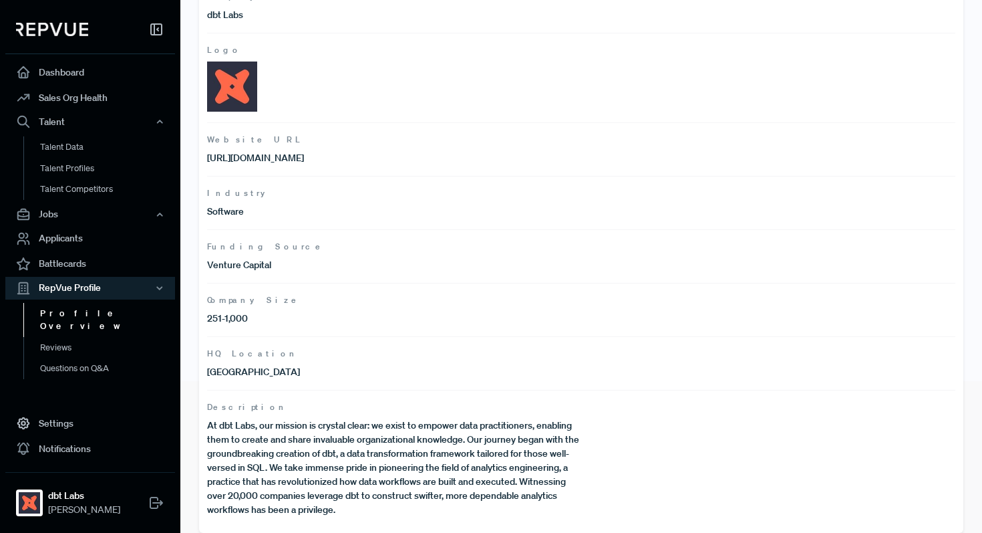
scroll to position [162, 0]
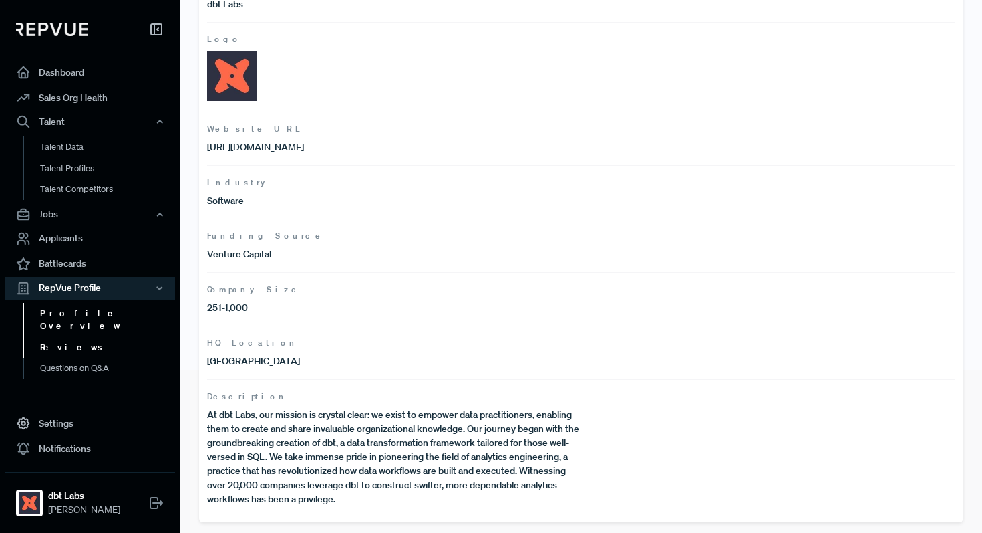
click at [81, 337] on link "Reviews" at bounding box center [108, 347] width 170 height 21
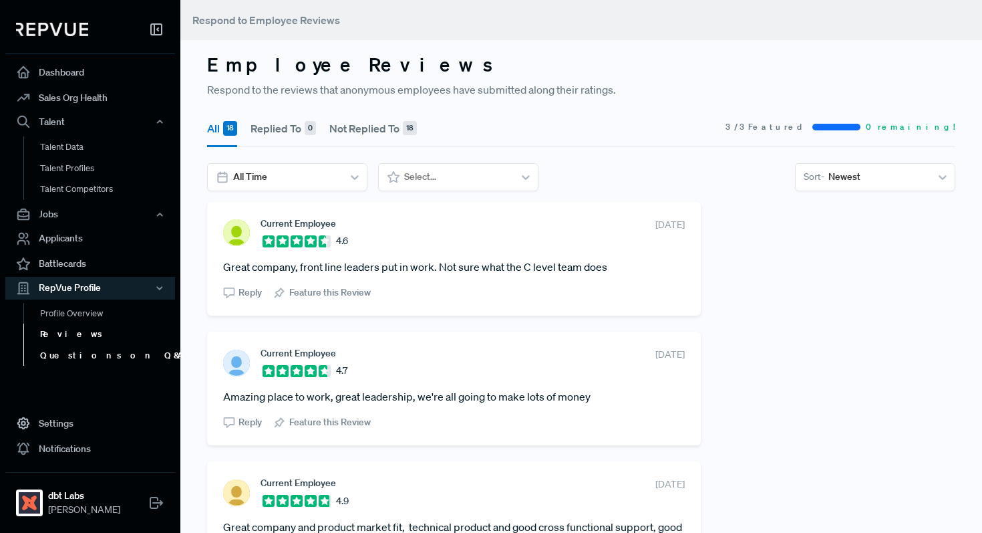
click at [73, 362] on link "Questions on Q&A" at bounding box center [108, 355] width 170 height 21
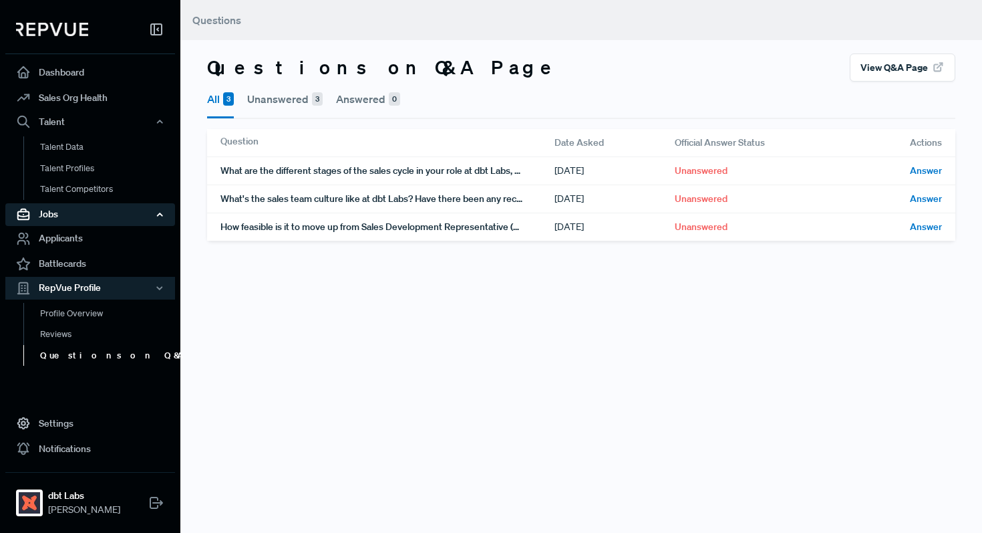
click at [104, 215] on div "Jobs" at bounding box center [90, 214] width 170 height 23
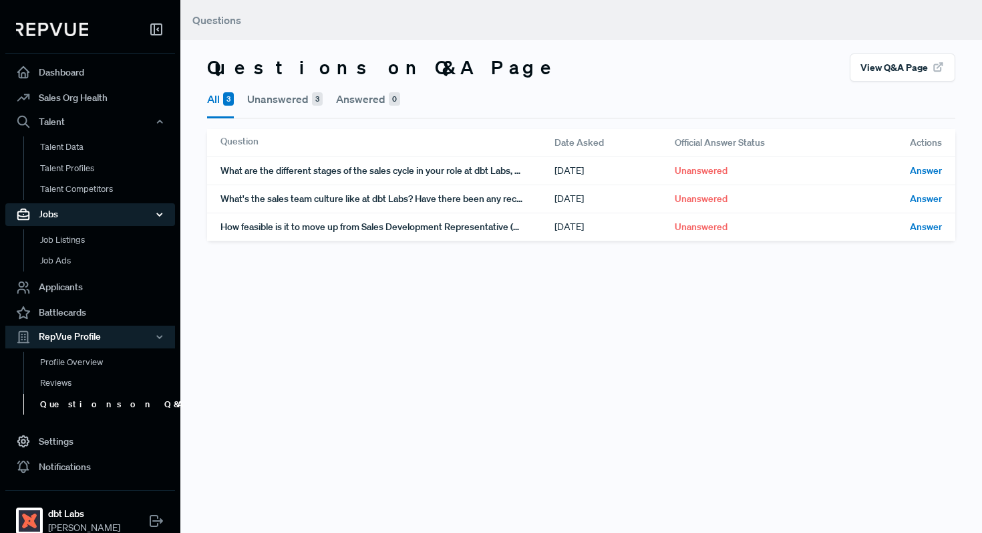
click at [103, 211] on div "Jobs" at bounding box center [90, 214] width 170 height 23
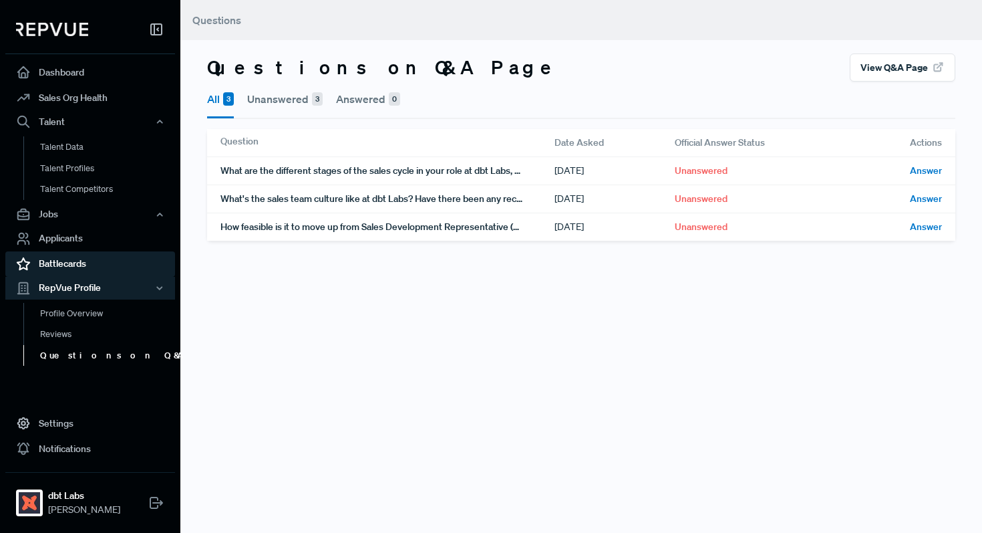
click at [92, 261] on link "Battlecards" at bounding box center [90, 263] width 170 height 25
